Goal: Task Accomplishment & Management: Use online tool/utility

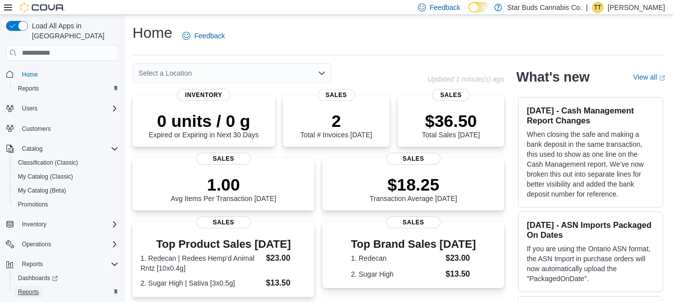
click at [32, 288] on span "Reports" at bounding box center [28, 292] width 21 height 8
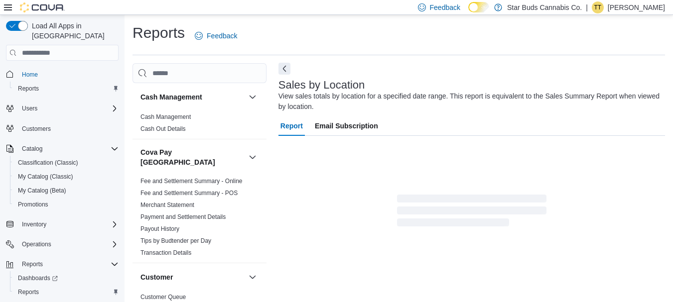
click at [282, 72] on button "Next" at bounding box center [284, 69] width 12 height 12
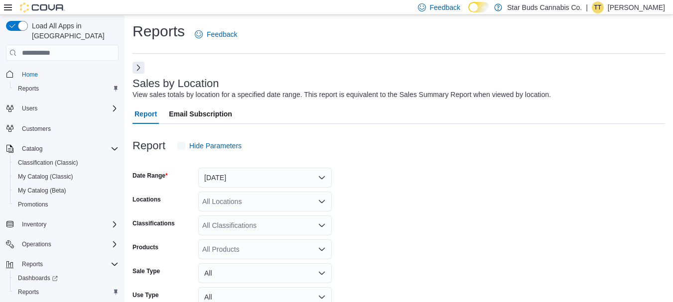
scroll to position [33, 0]
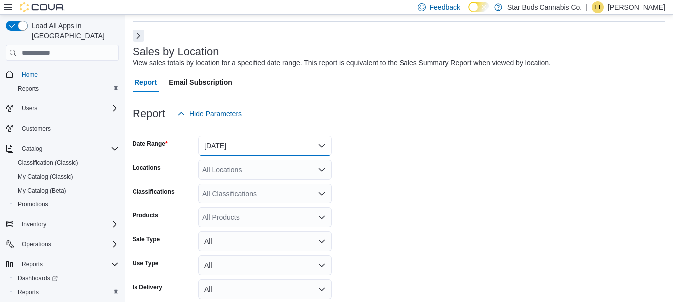
click at [241, 148] on button "[DATE]" at bounding box center [265, 146] width 134 height 20
click at [222, 144] on button "[DATE]" at bounding box center [265, 146] width 134 height 20
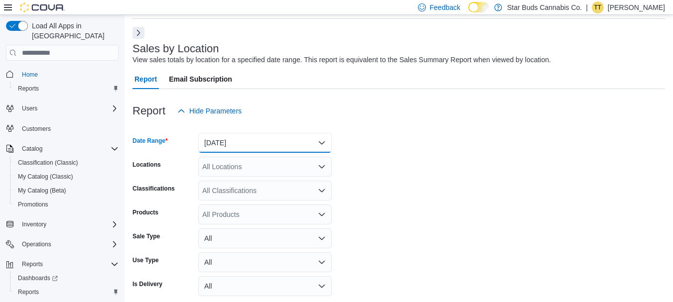
click at [223, 142] on button "[DATE]" at bounding box center [265, 143] width 134 height 20
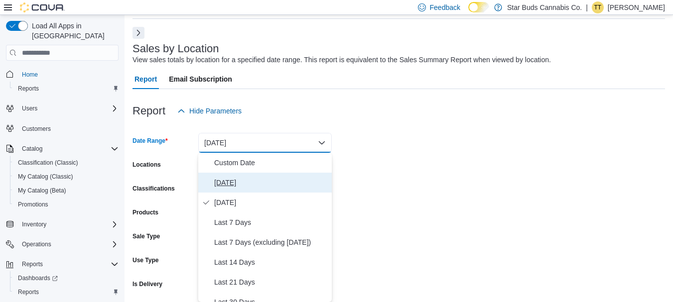
click at [215, 183] on span "[DATE]" at bounding box center [271, 183] width 114 height 12
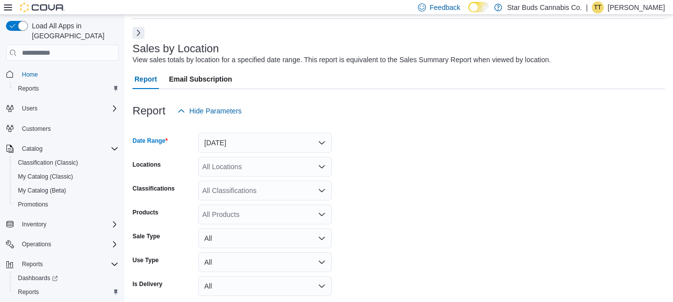
click at [219, 168] on div "All Locations" at bounding box center [265, 167] width 134 height 20
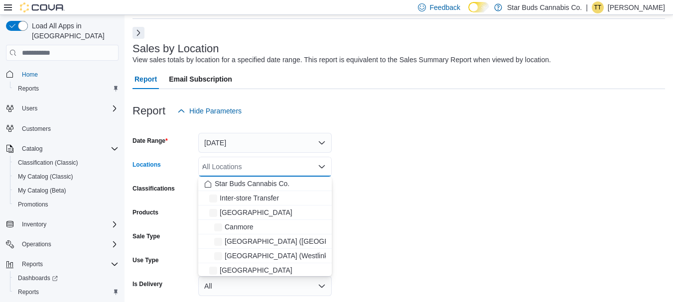
click at [234, 166] on div "All Locations * Combo box. Selected. Combo box input. All Locations. Type some …" at bounding box center [265, 167] width 134 height 20
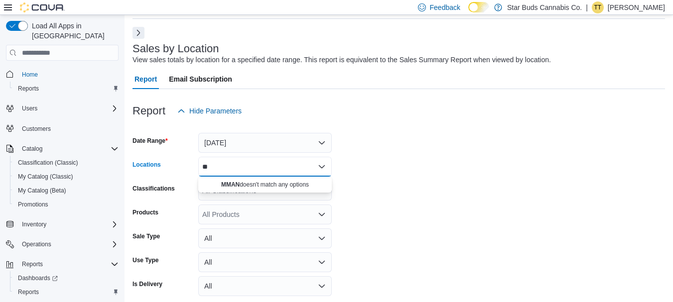
type input "*"
type input "***"
click at [234, 182] on span "[GEOGRAPHIC_DATA]" at bounding box center [256, 184] width 73 height 10
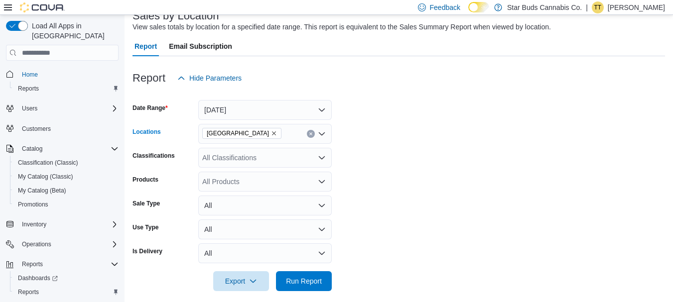
scroll to position [78, 0]
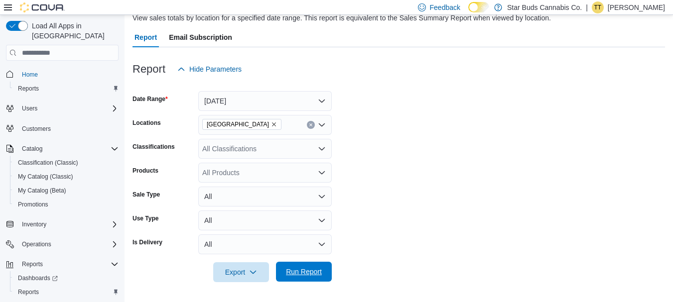
click at [318, 272] on span "Run Report" at bounding box center [304, 272] width 36 height 10
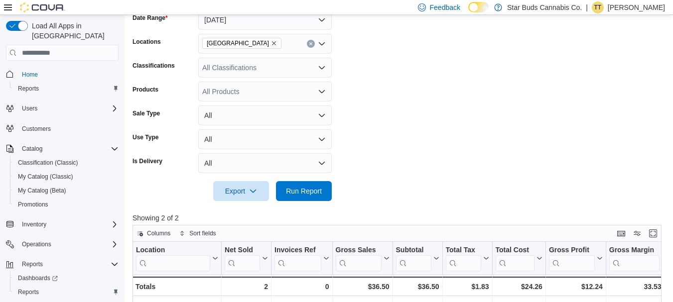
scroll to position [206, 0]
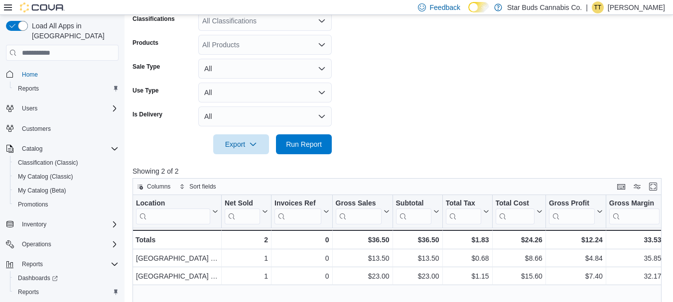
click at [667, 106] on form "Date Range [DATE] Locations [GEOGRAPHIC_DATA] Classifications All Classificatio…" at bounding box center [400, 52] width 535 height 203
click at [320, 147] on span "Run Report" at bounding box center [304, 144] width 36 height 10
click at [318, 140] on span "Run Report" at bounding box center [304, 144] width 36 height 10
click at [302, 144] on span "Run Report" at bounding box center [304, 144] width 36 height 10
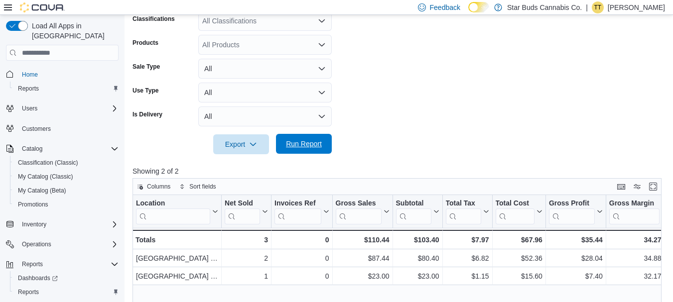
click at [302, 141] on span "Run Report" at bounding box center [304, 144] width 36 height 10
click at [305, 144] on span "Run Report" at bounding box center [304, 144] width 36 height 10
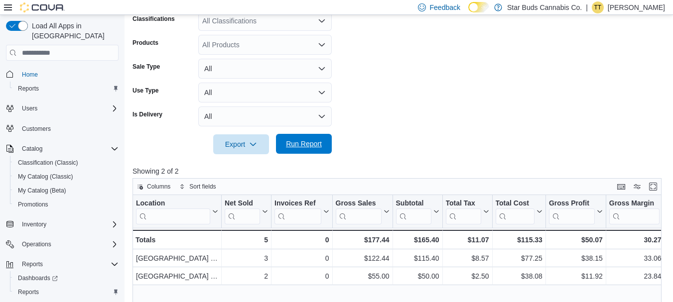
click at [300, 144] on span "Run Report" at bounding box center [304, 144] width 36 height 10
click at [298, 144] on span "Run Report" at bounding box center [304, 144] width 36 height 10
click at [301, 143] on span "Run Report" at bounding box center [304, 144] width 36 height 10
click at [299, 142] on span "Run Report" at bounding box center [304, 144] width 36 height 10
